Goal: Use online tool/utility: Use online tool/utility

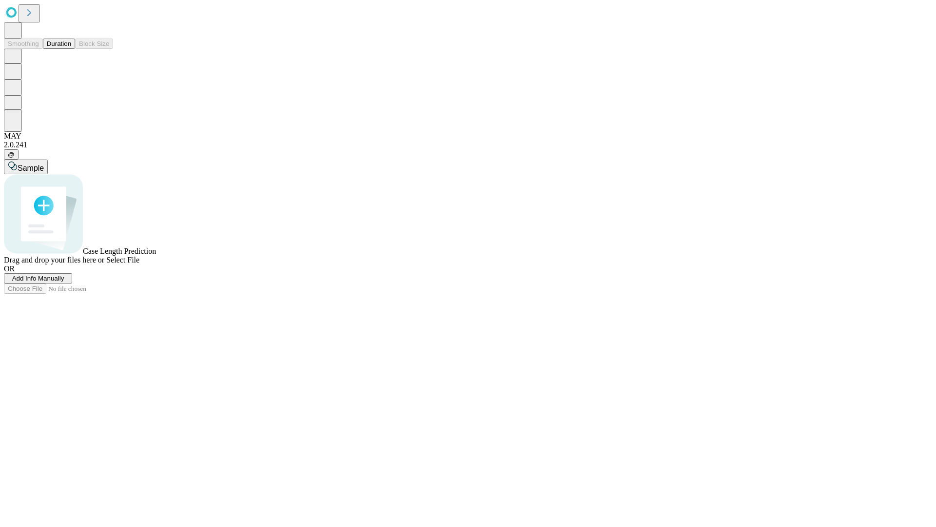
click at [71, 49] on button "Duration" at bounding box center [59, 44] width 32 height 10
click at [139, 264] on span "Select File" at bounding box center [122, 259] width 33 height 8
